Goal: Task Accomplishment & Management: Manage account settings

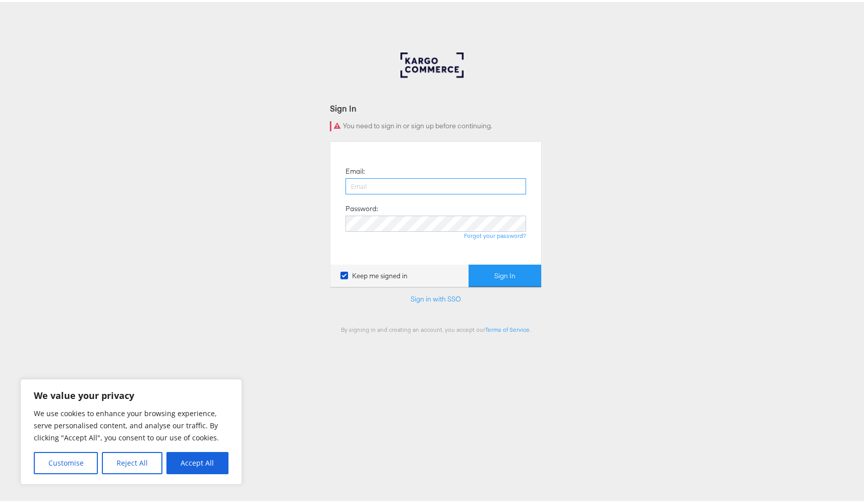
click at [379, 182] on input "email" at bounding box center [436, 184] width 181 height 16
paste input "aiden.keating+kctest.staging@kargo.com"
type input "aiden.keating+kctest.staging@kargo.com"
click at [498, 280] on button "Sign In" at bounding box center [505, 273] width 73 height 23
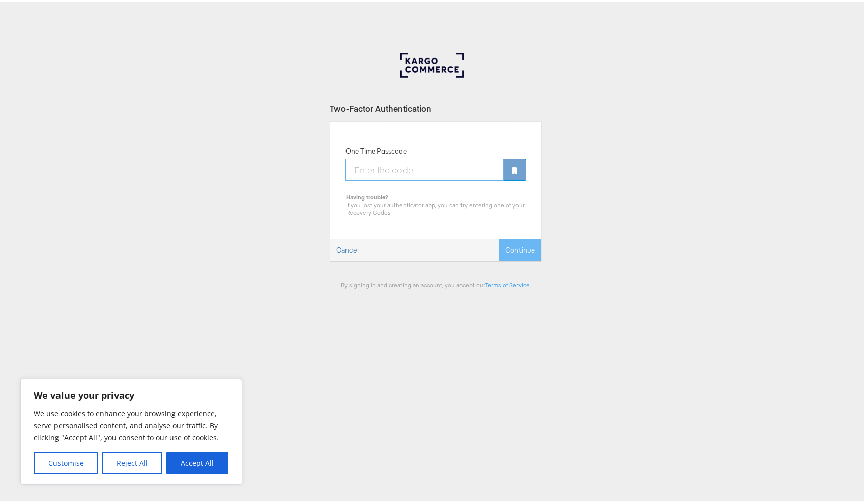
paste input "410020"
type input "410020"
click at [513, 253] on button "Continue" at bounding box center [520, 248] width 42 height 23
